Goal: Navigation & Orientation: Find specific page/section

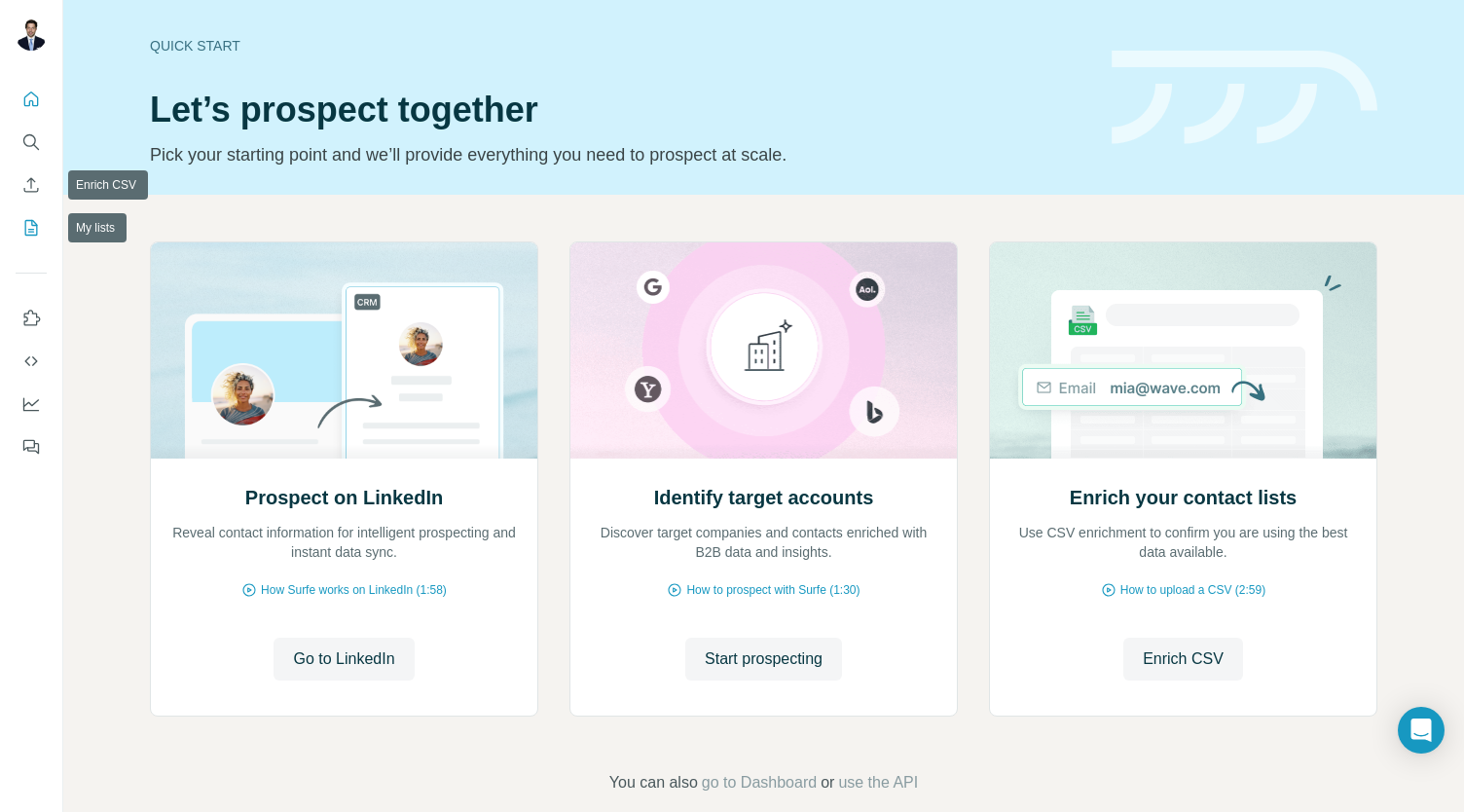
click at [28, 226] on icon "My lists" at bounding box center [32, 228] width 20 height 20
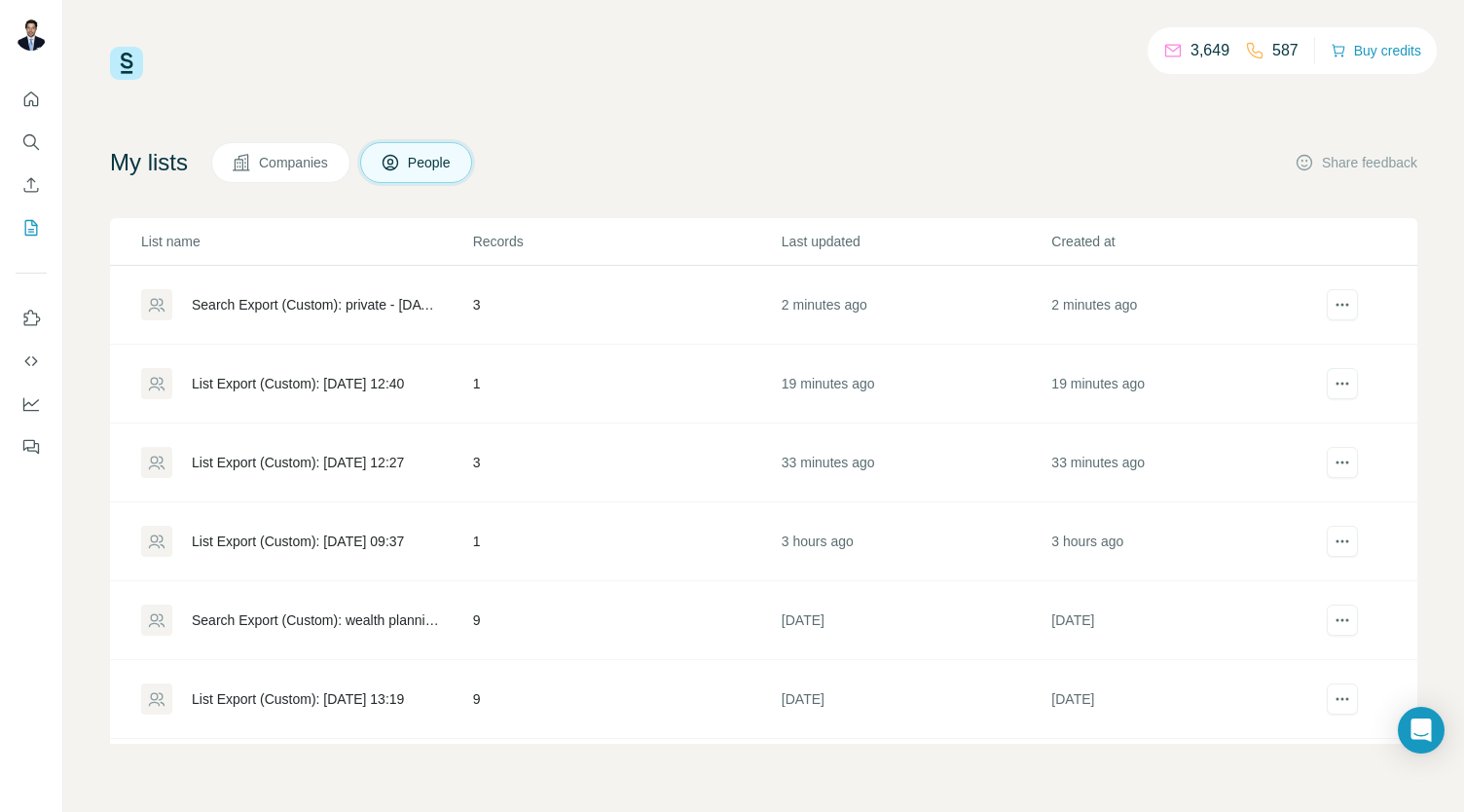
click at [297, 388] on div "List Export (Custom): [DATE] 12:40" at bounding box center [297, 383] width 212 height 20
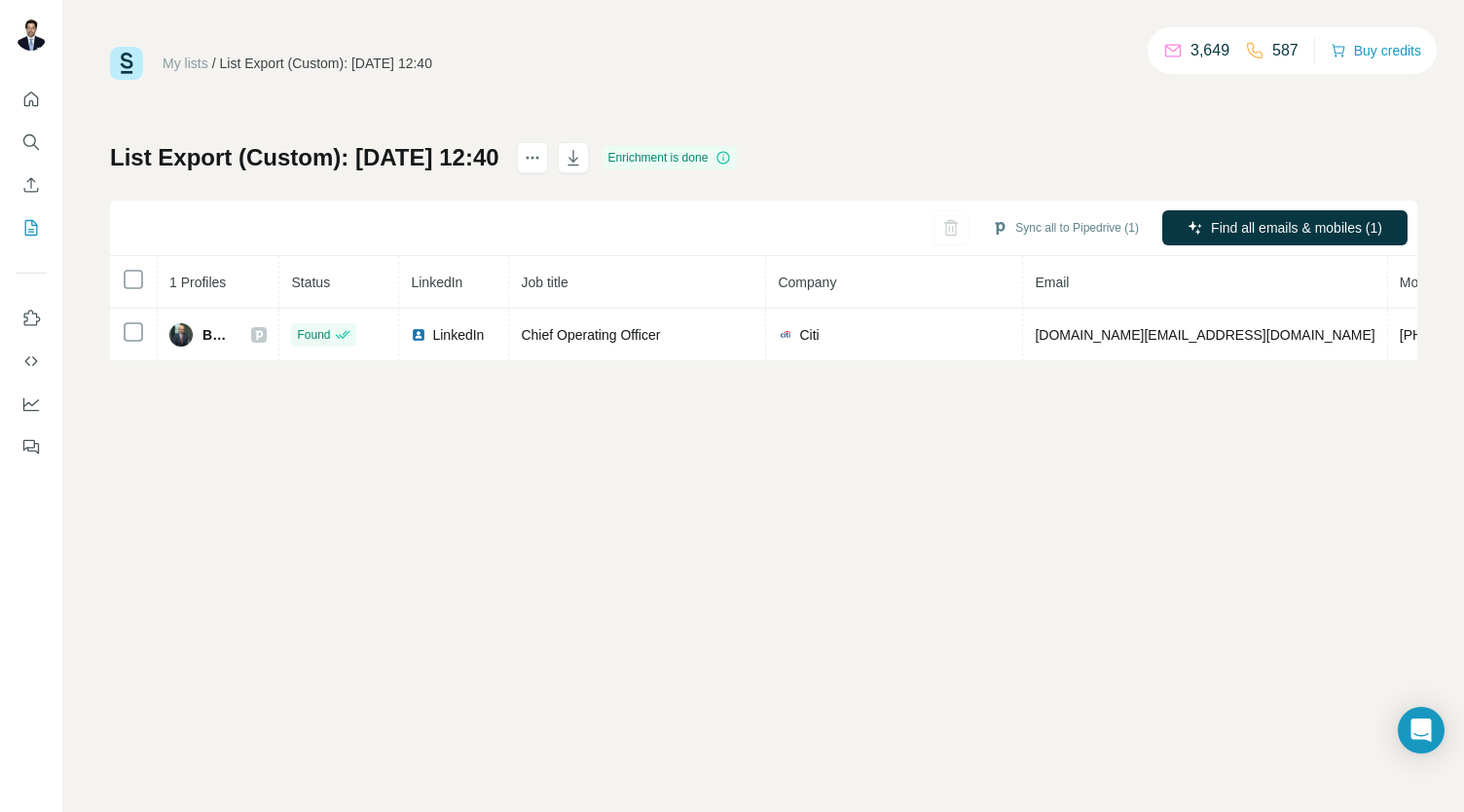
click at [446, 734] on div "My lists / List Export (Custom): [DATE] 12:40 3,649 587 Buy credits List Export…" at bounding box center [764, 406] width 1401 height 812
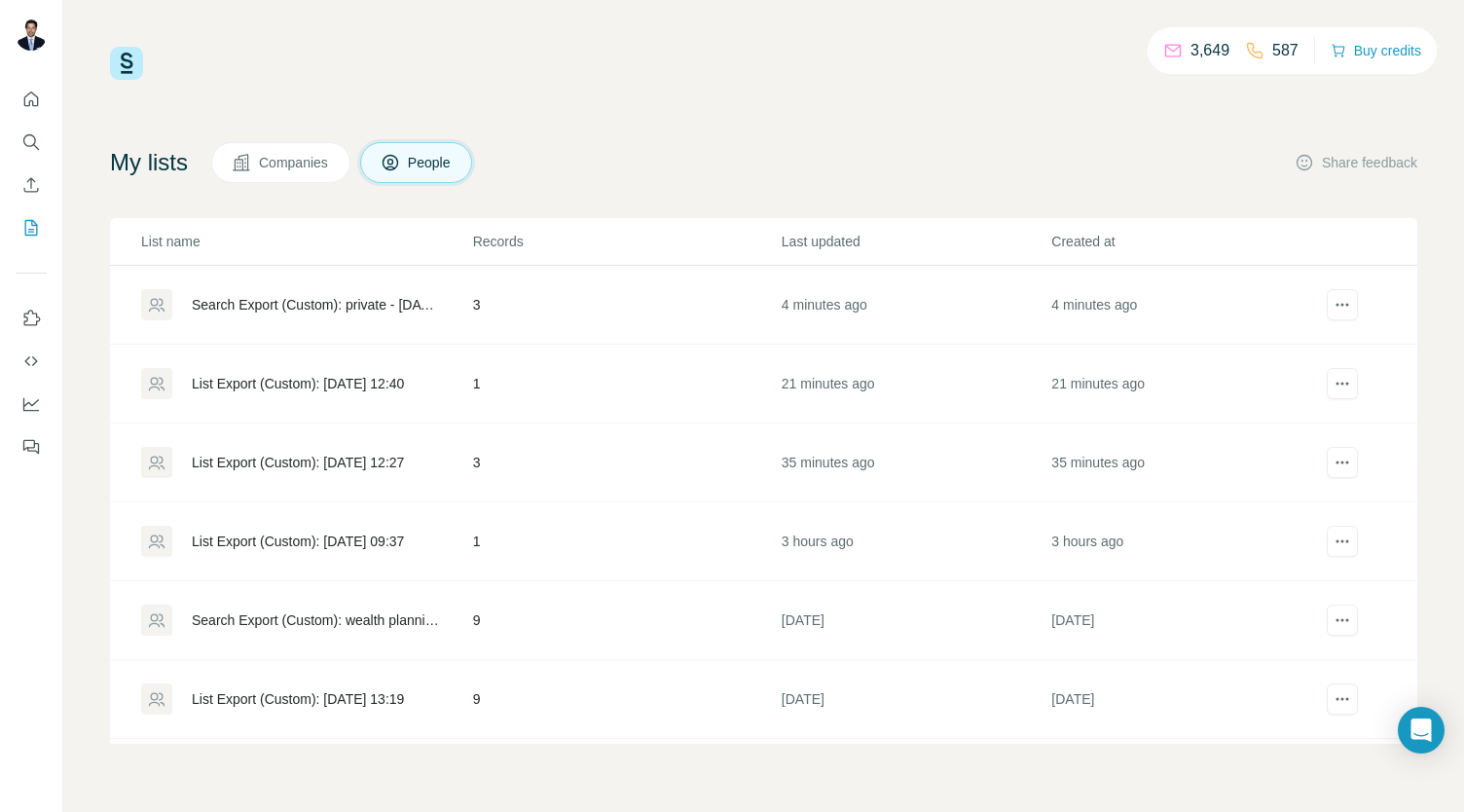
click at [325, 304] on div "Search Export (Custom): private - [DATE] 12:57" at bounding box center [315, 305] width 248 height 20
